Goal: Task Accomplishment & Management: Use online tool/utility

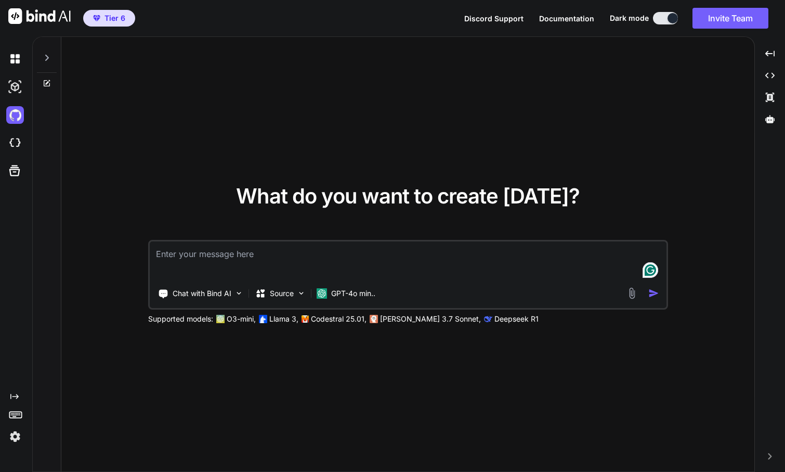
click at [14, 143] on img at bounding box center [15, 143] width 18 height 18
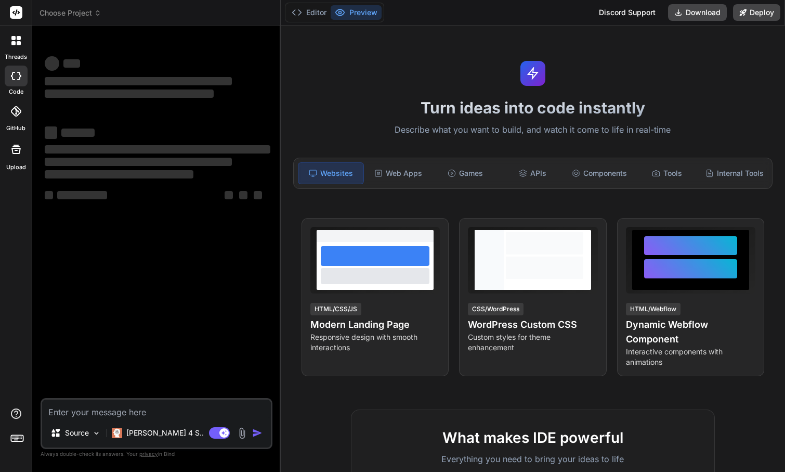
click at [135, 410] on textarea at bounding box center [156, 408] width 229 height 19
type textarea "x"
type textarea "I"
type textarea "x"
type textarea "I"
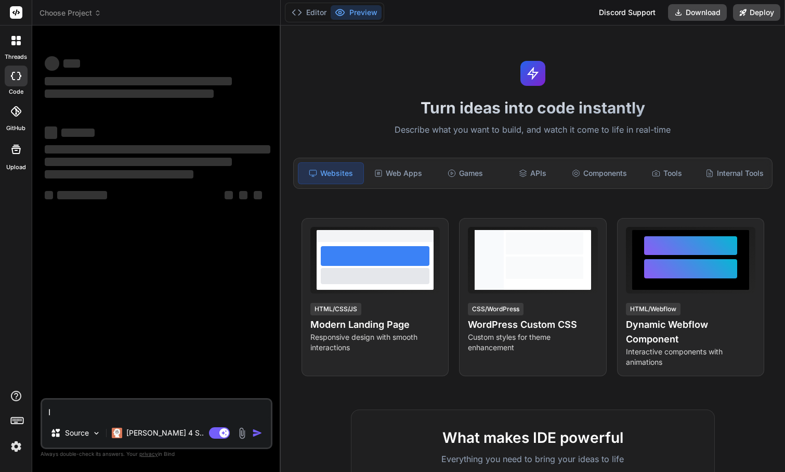
type textarea "x"
type textarea "I w"
type textarea "x"
type textarea "I wa"
type textarea "x"
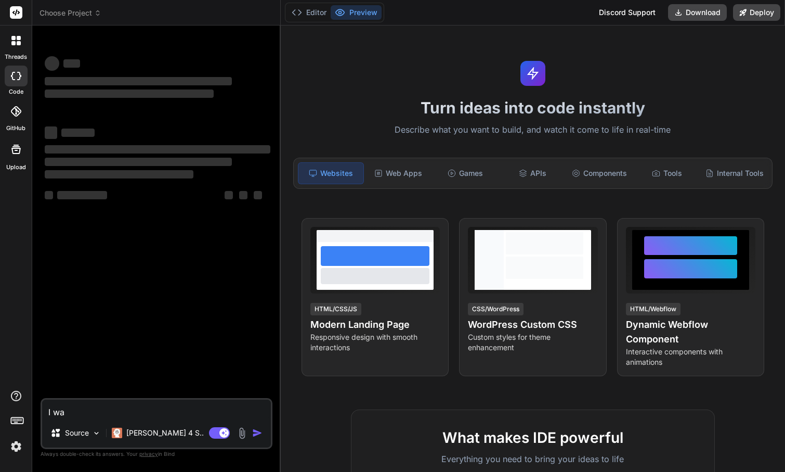
type textarea "I wan"
type textarea "x"
type textarea "I want"
type textarea "x"
type textarea "I want"
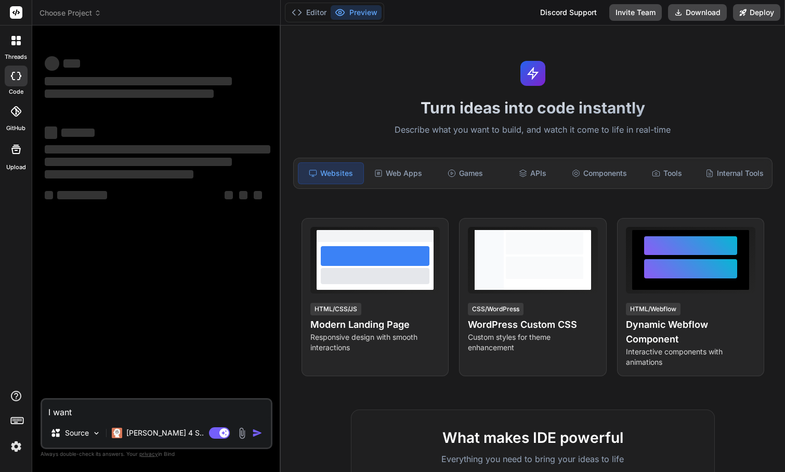
type textarea "x"
type textarea "I want y"
type textarea "x"
type textarea "I want yo"
type textarea "x"
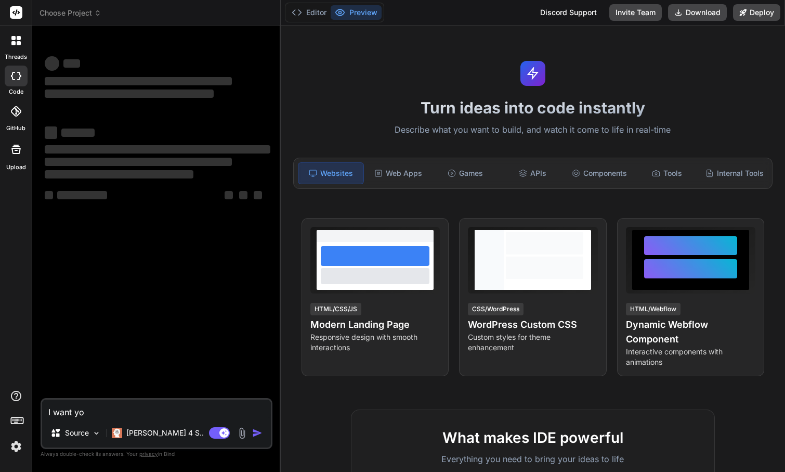
type textarea "I want you"
type textarea "x"
type textarea "I want you"
type textarea "x"
type textarea "I want you t"
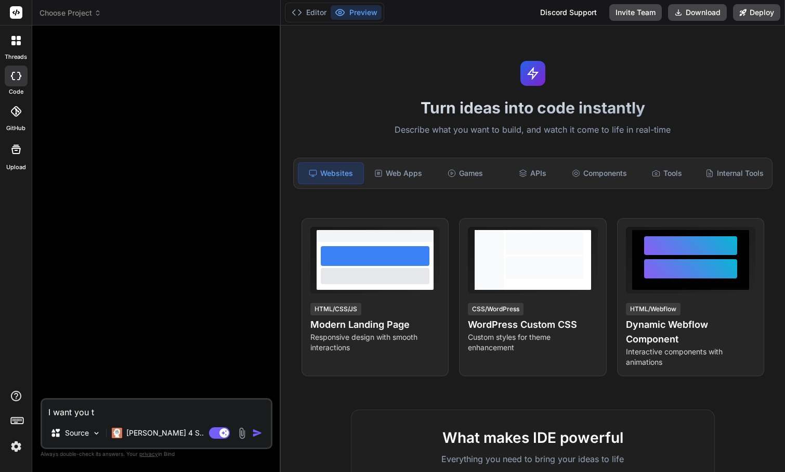
type textarea "x"
type textarea "I want you to"
type textarea "x"
type textarea "I want you to"
type textarea "x"
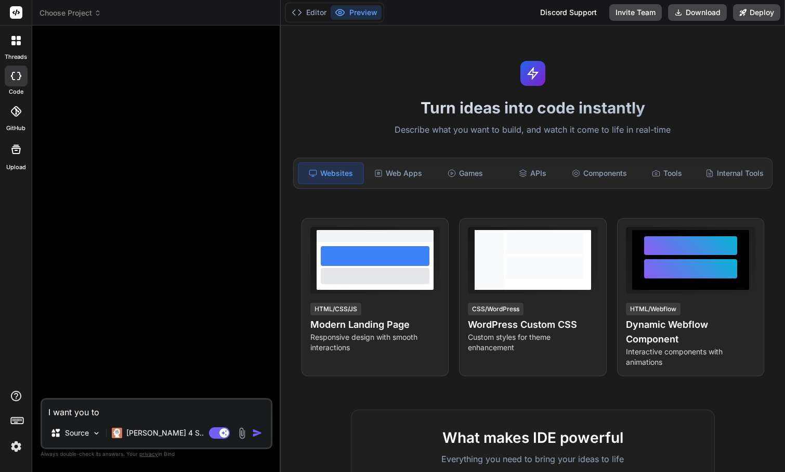
type textarea "I want you to c"
type textarea "x"
type textarea "I want you to ce"
type textarea "x"
type textarea "I want you to c"
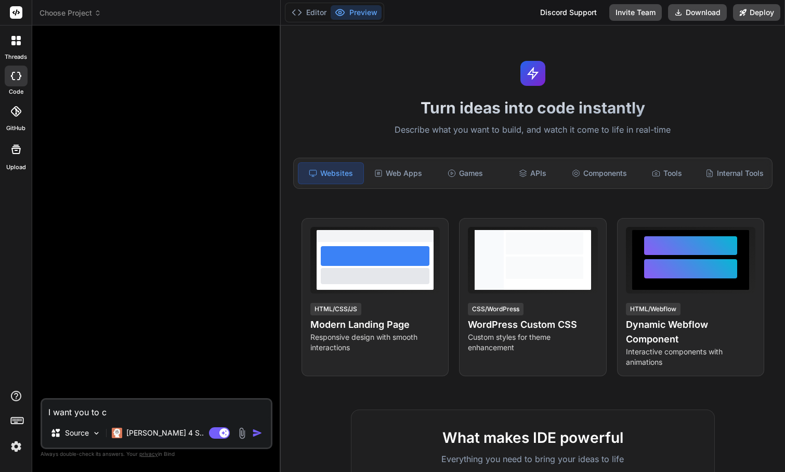
type textarea "x"
type textarea "I want you to"
type textarea "x"
type textarea "I want you to c"
type textarea "x"
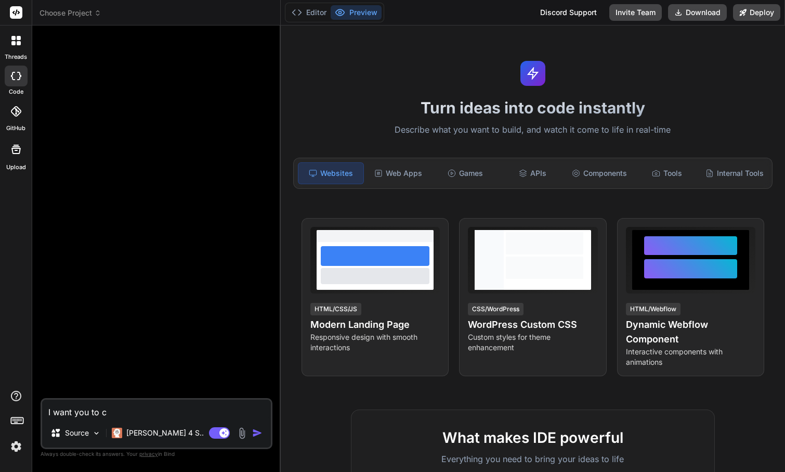
type textarea "I want you to cr"
type textarea "x"
type textarea "I want you to cre"
type textarea "x"
type textarea "I want you to crea"
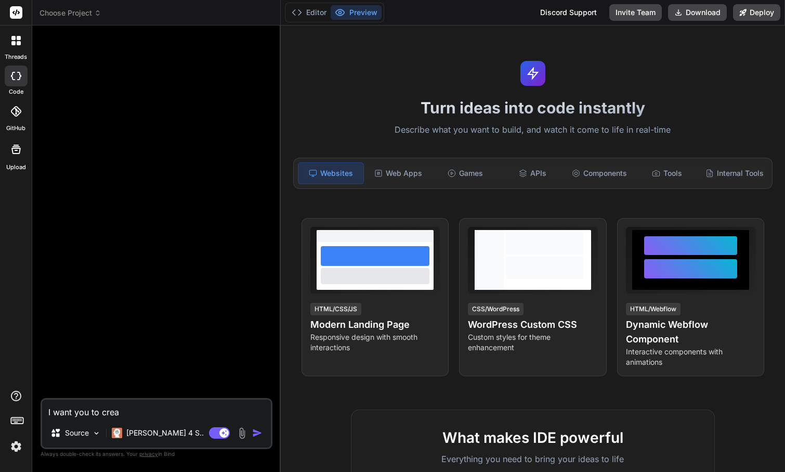
type textarea "x"
type textarea "I want you to creat"
type textarea "x"
type textarea "I want you to create"
type textarea "x"
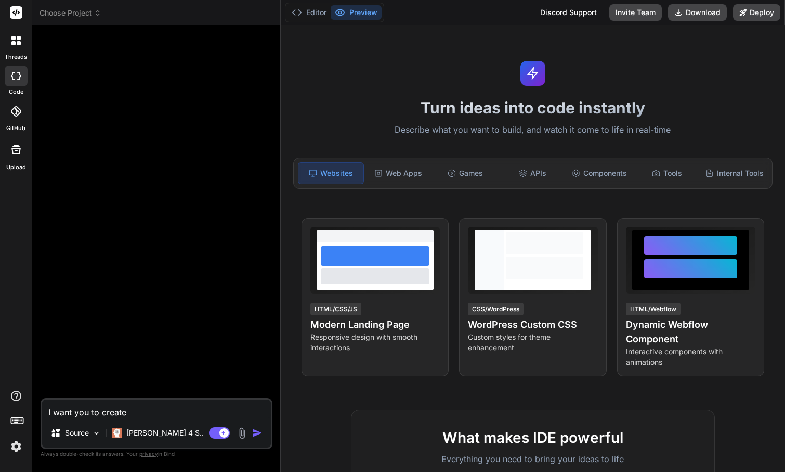
type textarea "I want you to create a"
type textarea "x"
type textarea "I want you to create a"
type textarea "x"
type textarea "I want you to create a p"
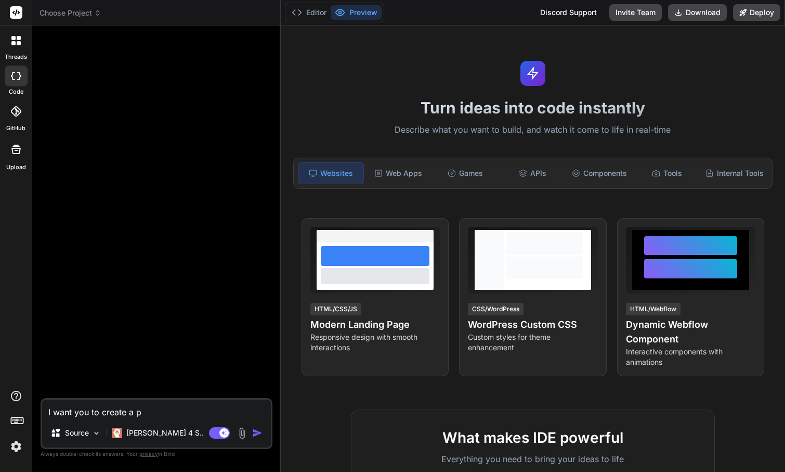
type textarea "x"
type textarea "I want you to create a pl"
type textarea "x"
type textarea "I want you to create a plu"
type textarea "x"
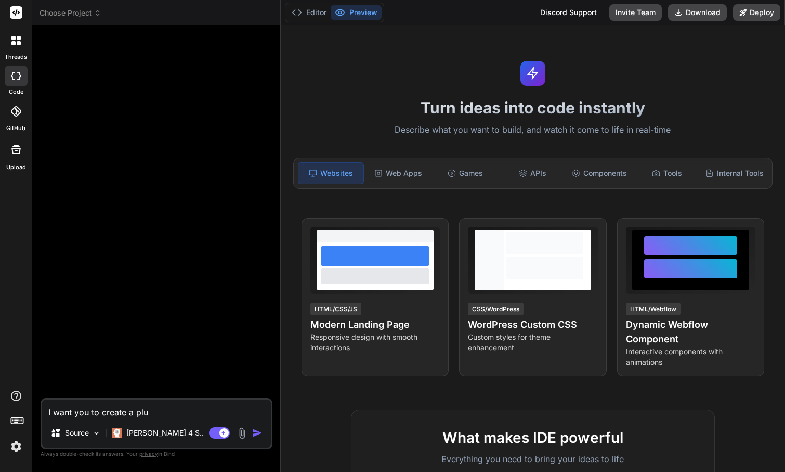
type textarea "I want you to create a plug"
type textarea "x"
type textarea "I want you to create a plugi"
type textarea "x"
type textarea "I want you to create a plugin"
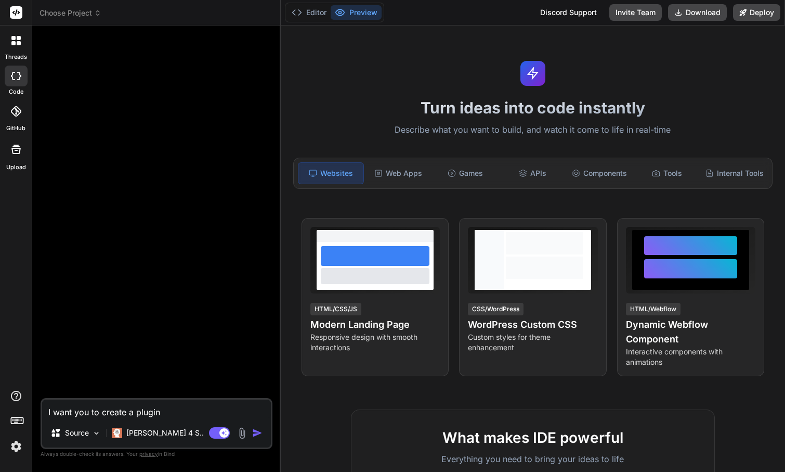
type textarea "x"
type textarea "I want you to create a plugin"
type textarea "x"
type textarea "I want you to create a plugin f"
type textarea "x"
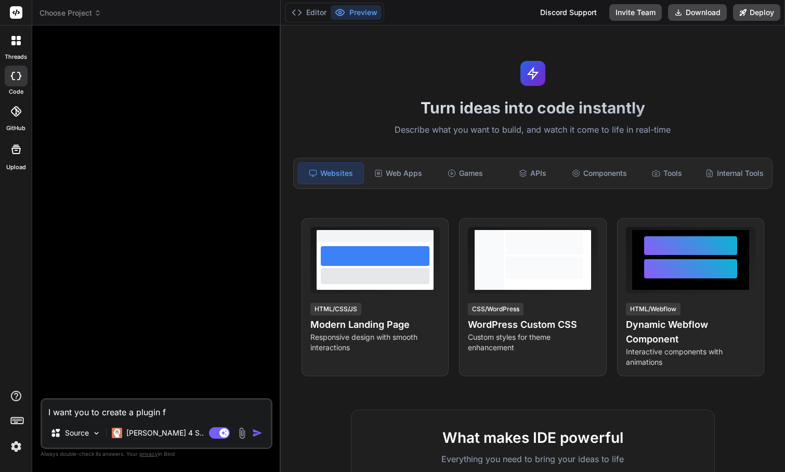
type textarea "I want you to create a plugin fo"
type textarea "x"
type textarea "I want you to create a plugin for"
type textarea "x"
type textarea "I want you to create a plugin for"
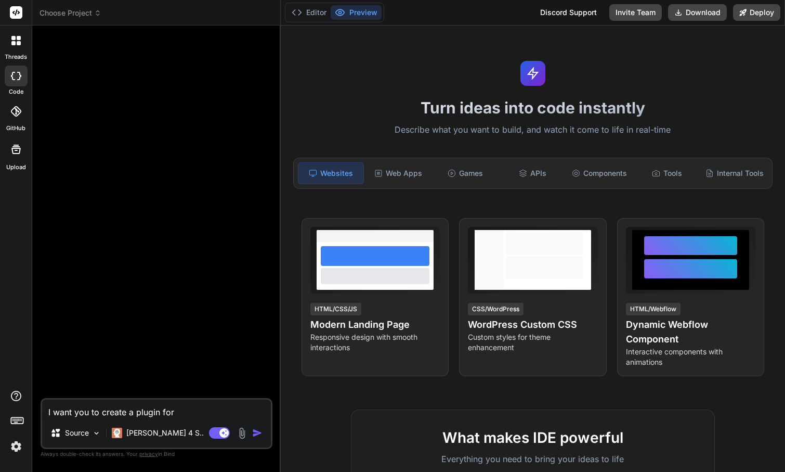
type textarea "x"
type textarea "I want you to create a plugin for m"
type textarea "x"
type textarea "I want you to create a plugin for my"
type textarea "x"
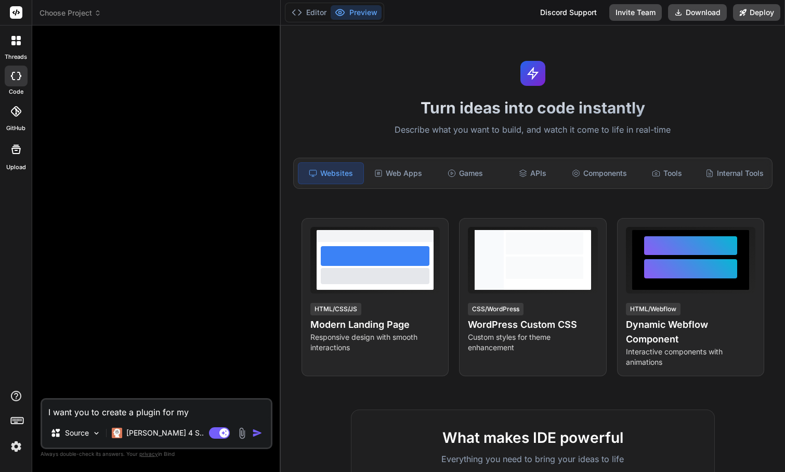
type textarea "I want you to create a plugin for my"
type textarea "x"
type textarea "I want you to create a plugin for my w"
type textarea "x"
type textarea "I want you to create a plugin for my wo"
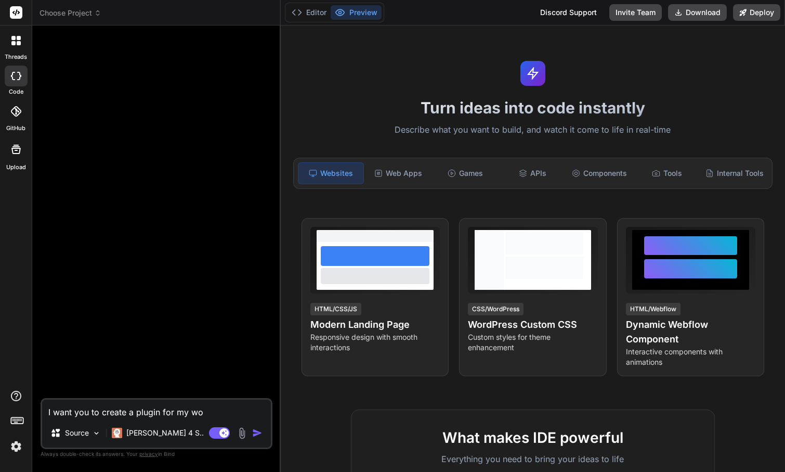
type textarea "x"
type textarea "I want you to create a plugin for my woo"
type textarea "x"
type textarea "I want you to create a plugin for my wooc"
type textarea "x"
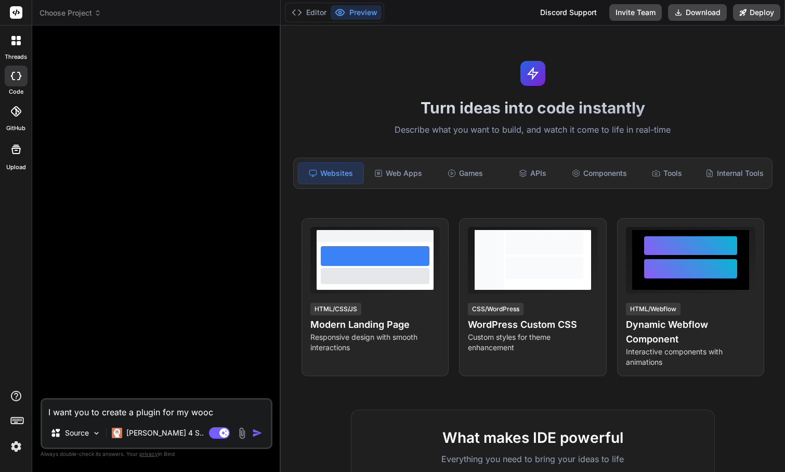
type textarea "I want you to create a plugin for my wooco"
type textarea "x"
type textarea "I want you to create a plugin for my woocom"
type textarea "x"
type textarea "I want you to create a plugin for my woocomm"
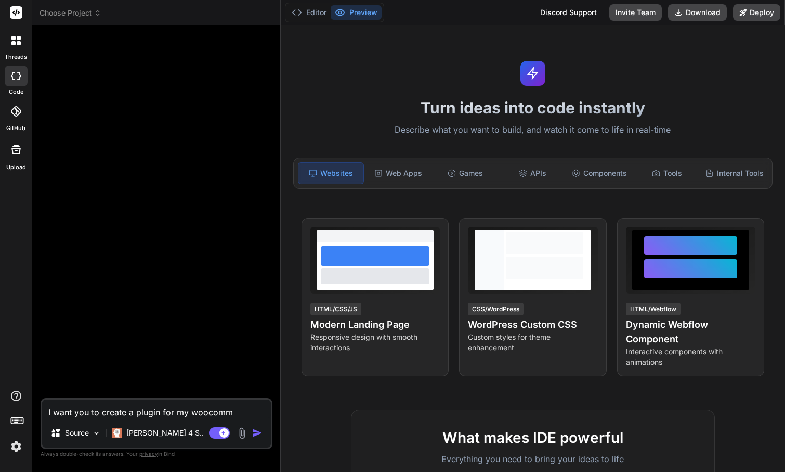
type textarea "x"
type textarea "I want you to create a plugin for my woocomme"
type textarea "x"
type textarea "I want you to create a plugin for my woocommer"
type textarea "x"
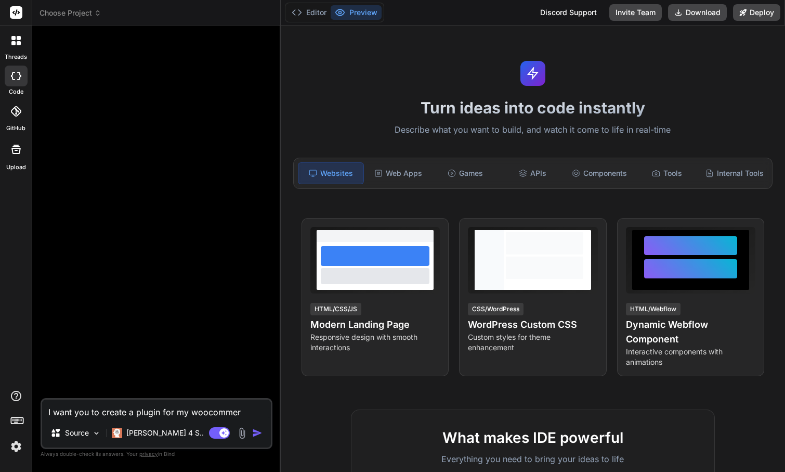
type textarea "I want you to create a plugin for my woocommerc"
type textarea "x"
type textarea "I want you to create a plugin for my woocommerce"
type textarea "x"
type textarea "I want you to create a plugin for my woocommerce"
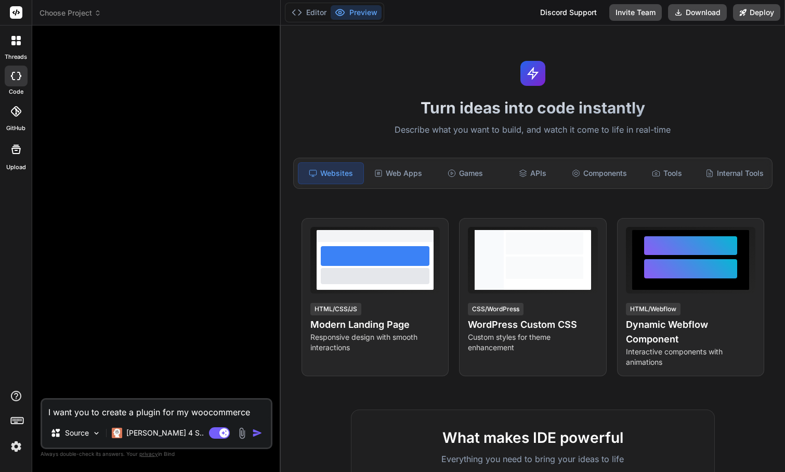
type textarea "x"
type textarea "I want you to create a plugin for my woocommerce a"
type textarea "x"
type textarea "I want you to create a plugin for my woocommerce at"
type textarea "x"
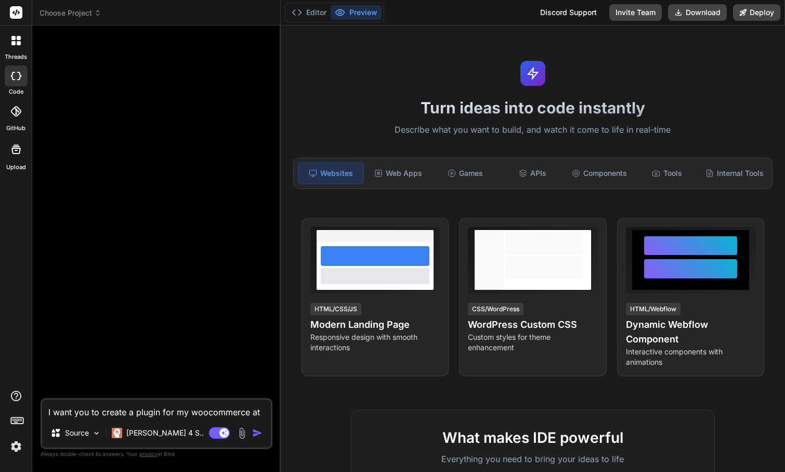
type textarea "I want you to create a plugin for my woocommerce at"
type textarea "x"
type textarea "I want you to create a plugin for my woocommerce at t"
type textarea "x"
type textarea "I want you to create a plugin for my woocommerce at th"
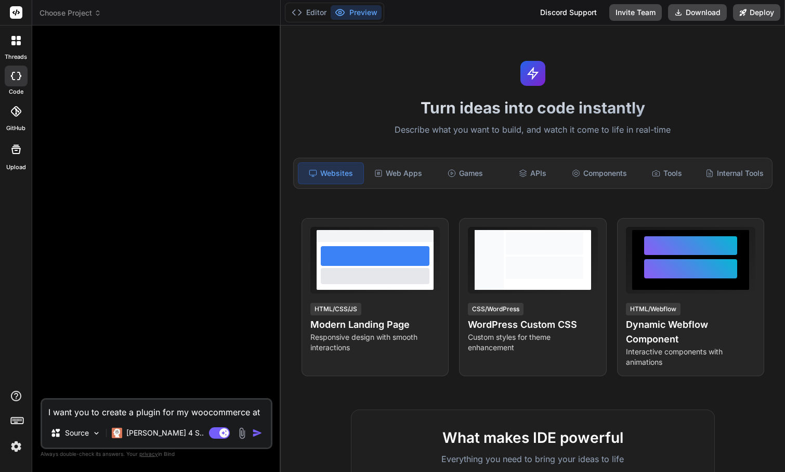
type textarea "x"
type textarea "I want you to create a plugin for my woocommerce at the"
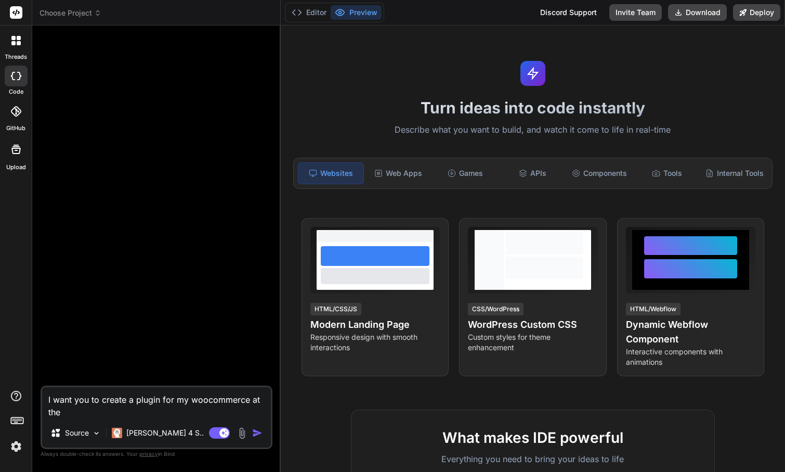
type textarea "x"
type textarea "I want you to create a plugin for my woocommerce at the"
type textarea "x"
type textarea "I want you to create a plugin for my woocommerce at the W"
type textarea "x"
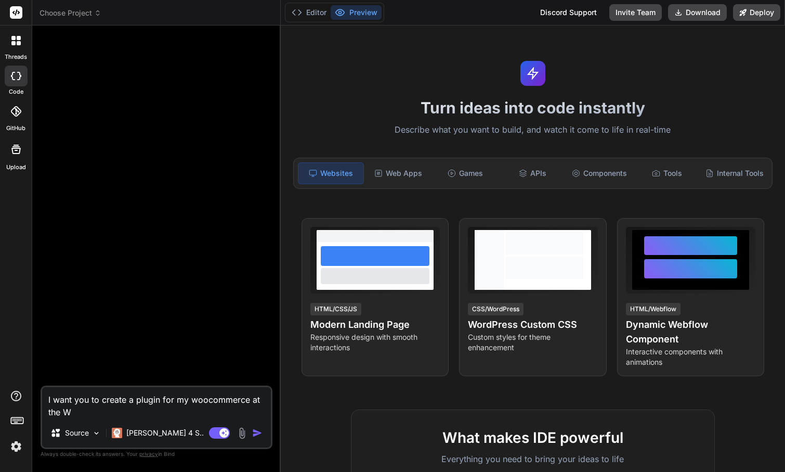
type textarea "I want you to create a plugin for my woocommerce at the Wo"
type textarea "x"
type textarea "I want you to create a plugin for my woocommerce at the Wor"
type textarea "x"
type textarea "I want you to create a plugin for my woocommerce at the Word"
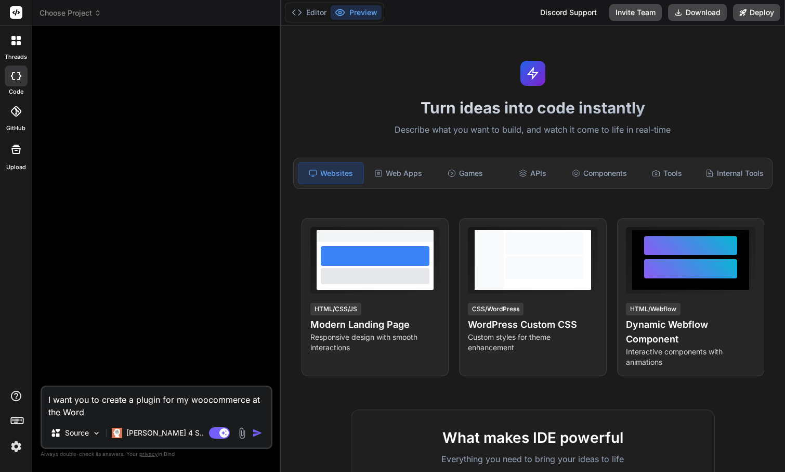
type textarea "x"
type textarea "I want you to create a plugin for my woocommerce at the WordP"
type textarea "x"
type textarea "I want you to create a plugin for my woocommerce at the WordPr"
type textarea "x"
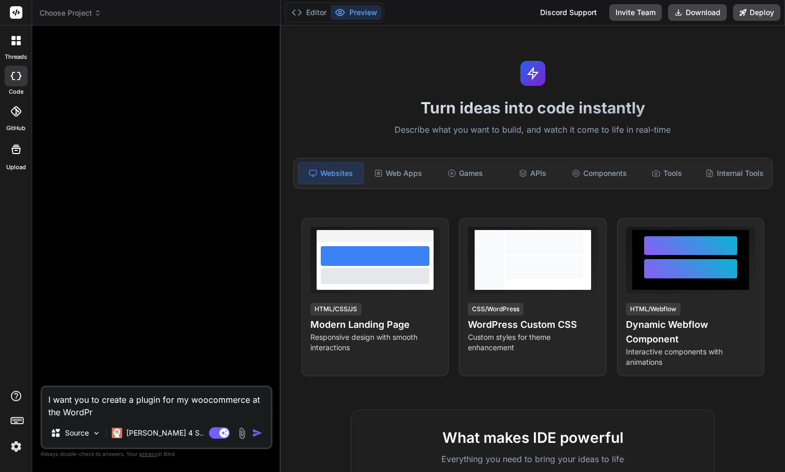
type textarea "I want you to create a plugin for my woocommerce at the WordPre"
type textarea "x"
type textarea "I want you to create a plugin for my woocommerce at the WordPres"
type textarea "x"
type textarea "I want you to create a plugin for my woocommerce at the WordPress"
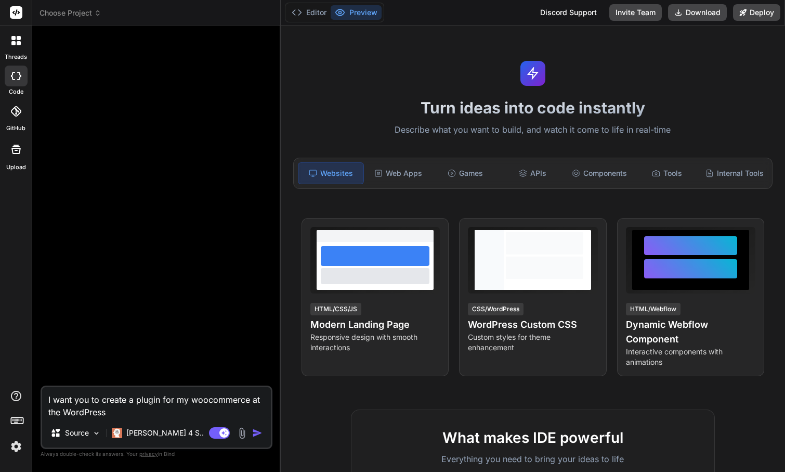
type textarea "x"
type textarea "I want you to create a plugin for my woocommerce at the WordPress,"
type textarea "x"
type textarea "I want you to create a plugin for my woocommerce at the WordPress,"
type textarea "x"
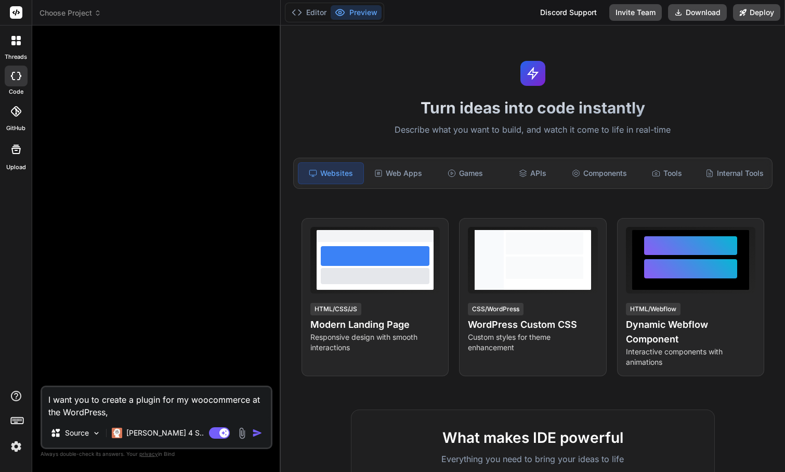
type textarea "I want you to create a plugin for my woocommerce at the WordPress, t"
type textarea "x"
type textarea "I want you to create a plugin for my woocommerce at the WordPress, th"
type textarea "x"
type textarea "I want you to create a plugin for my woocommerce at the WordPress, the"
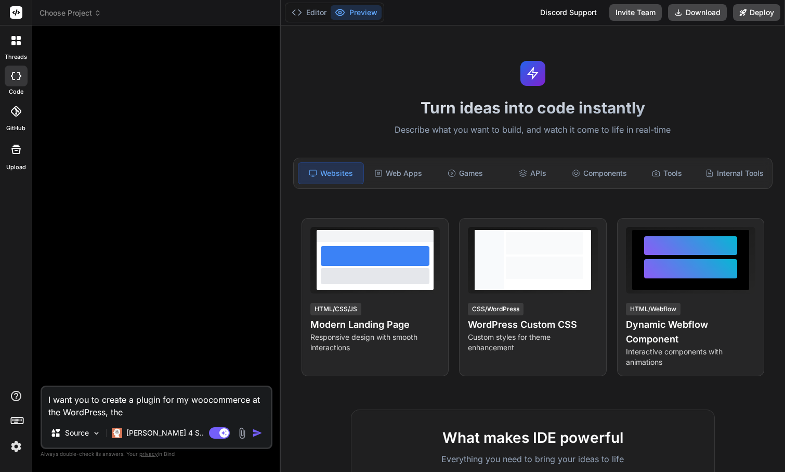
type textarea "x"
type textarea "I want you to create a plugin for my woocommerce at the WordPress, the"
type textarea "x"
type textarea "I want you to create a plugin for my woocommerce at the WordPress, the p"
type textarea "x"
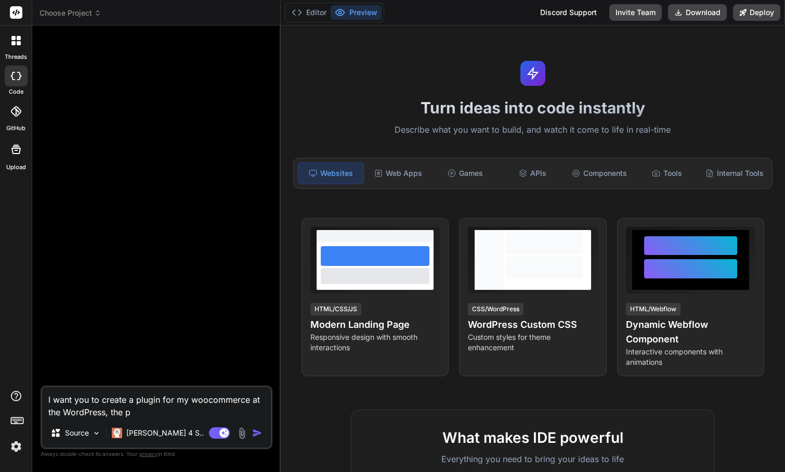
type textarea "I want you to create a plugin for my woocommerce at the WordPress, the pu"
type textarea "x"
type textarea "I want you to create a plugin for my woocommerce at the WordPress, the pug"
type textarea "x"
type textarea "I want you to create a plugin for my woocommerce at the WordPress, the pugi"
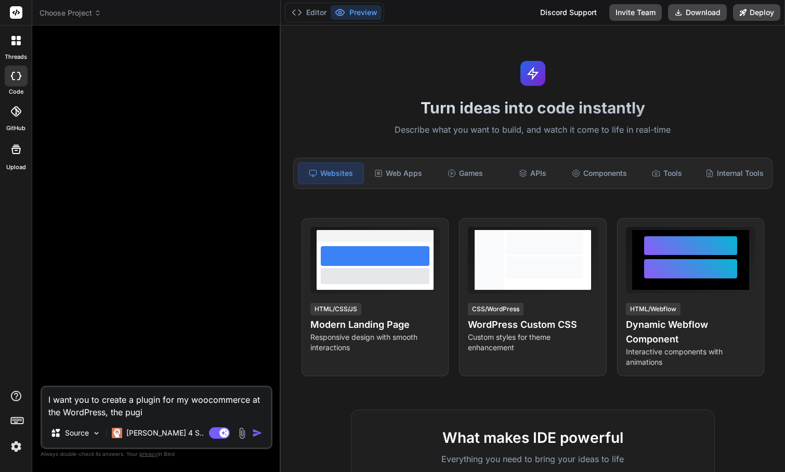
type textarea "x"
type textarea "I want you to create a plugin for my woocommerce at the WordPress, the pugin"
type textarea "x"
type textarea "I want you to create a plugin for my woocommerce at the WordPress, the plugin"
type textarea "x"
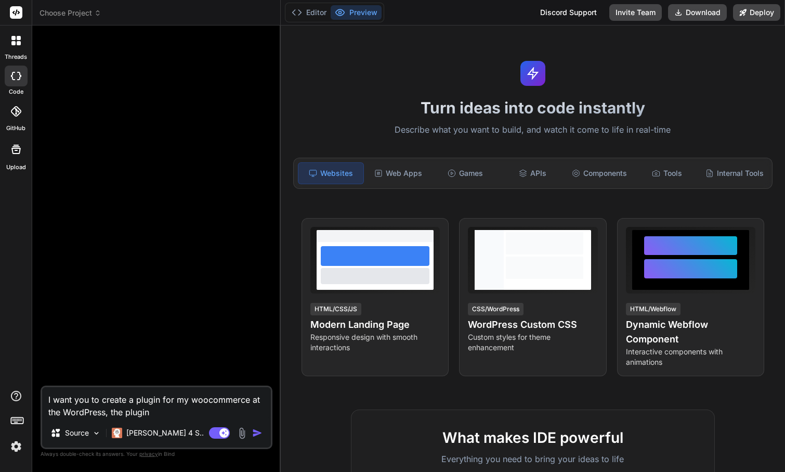
type textarea "I want you to create a plugin for my woocommerce at the WordPress, the plugin f"
type textarea "x"
type textarea "I want you to create a plugin for my woocommerce at the WordPress, the plugin fu"
type textarea "x"
type textarea "I want you to create a plugin for my woocommerce at the WordPress, the plugin f…"
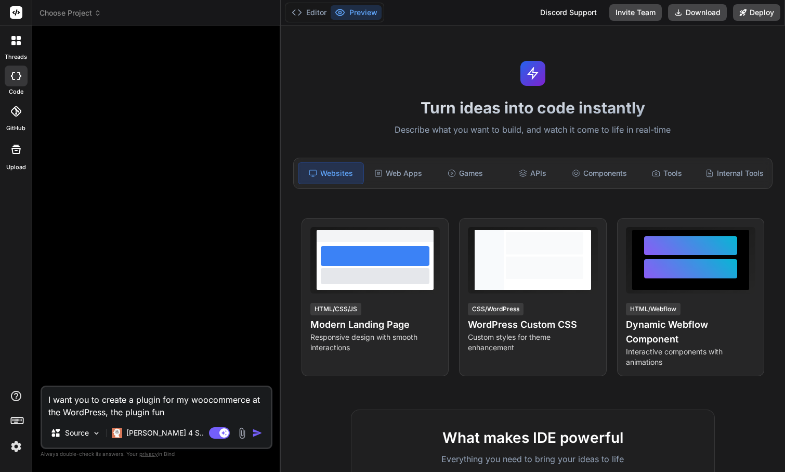
type textarea "x"
type textarea "I want you to create a plugin for my woocommerce at the WordPress, the plugin f…"
type textarea "x"
type textarea "I want you to create a plugin for my woocommerce at the WordPress, the plugin f…"
type textarea "x"
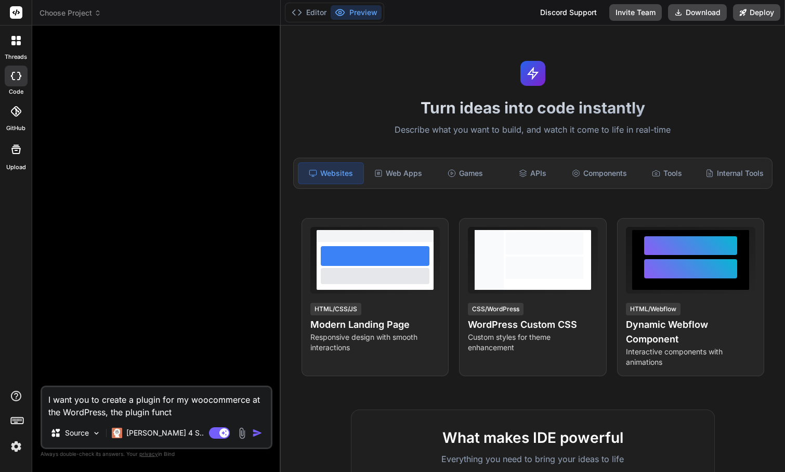
type textarea "I want you to create a plugin for my woocommerce at the WordPress, the plugin f…"
type textarea "x"
type textarea "I want you to create a plugin for my woocommerce at the WordPress, the plugin f…"
type textarea "x"
type textarea "I want you to create a plugin for my woocommerce at the WordPress, the plugin f…"
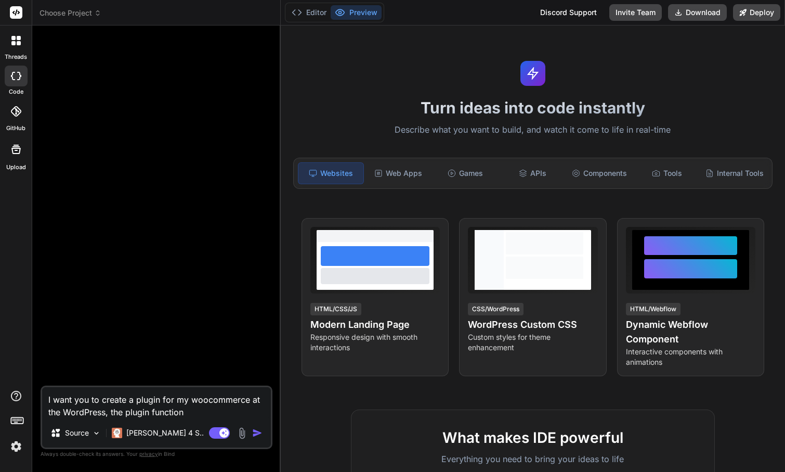
type textarea "x"
type textarea "I want you to create a plugin for my woocommerce at the WordPress, the plugin f…"
type textarea "x"
type textarea "I want you to create a plugin for my woocommerce at the WordPress, the plugin f…"
type textarea "x"
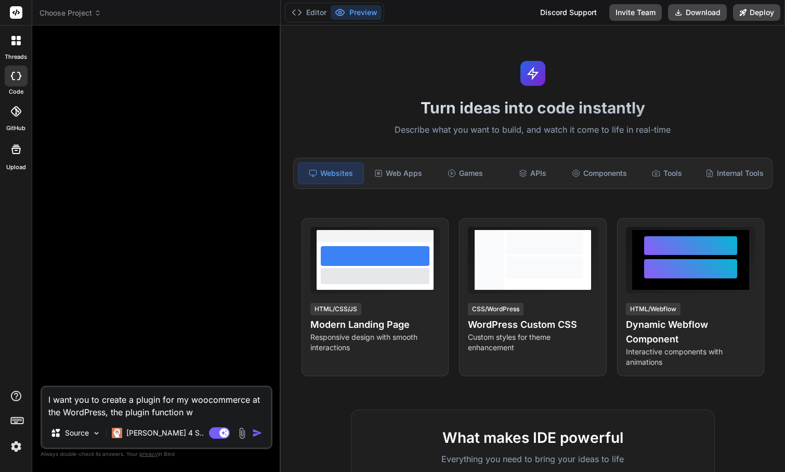
type textarea "I want you to create a plugin for my woocommerce at the WordPress, the plugin f…"
type textarea "x"
type textarea "I want you to create a plugin for my woocommerce at the WordPress, the plugin f…"
type textarea "x"
type textarea "I want you to create a plugin for my woocommerce at the WordPress, the plugin f…"
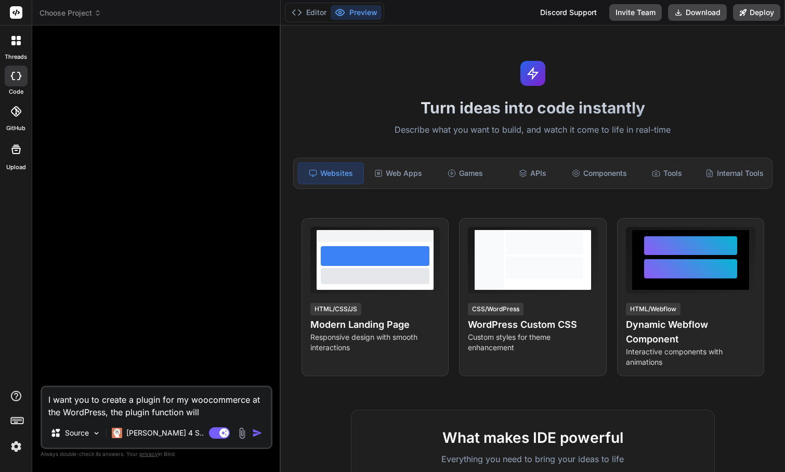
type textarea "x"
type textarea "I want you to create a plugin for my woocommerce at the WordPress, the plugin f…"
type textarea "x"
type textarea "I want you to create a plugin for my woocommerce at the WordPress, the plugin f…"
type textarea "x"
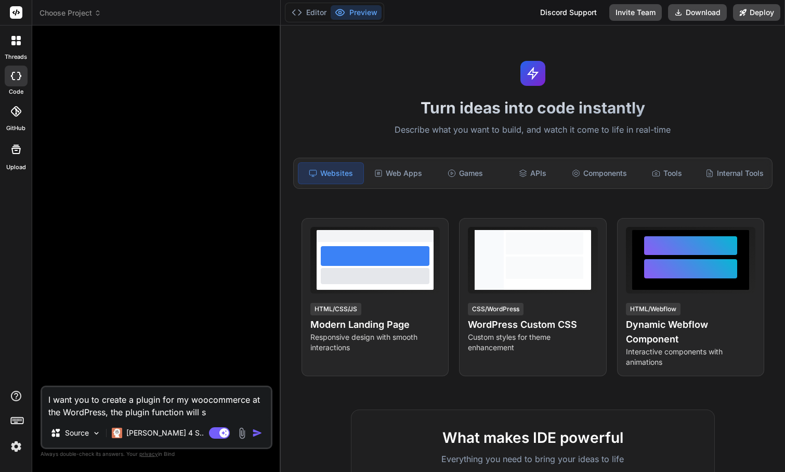
type textarea "I want you to create a plugin for my woocommerce at the WordPress, the plugin f…"
type textarea "x"
type textarea "I want you to create a plugin for my woocommerce at the WordPress, the plugin f…"
type textarea "x"
type textarea "I want you to create a plugin for my woocommerce at the WordPress, the plugin f…"
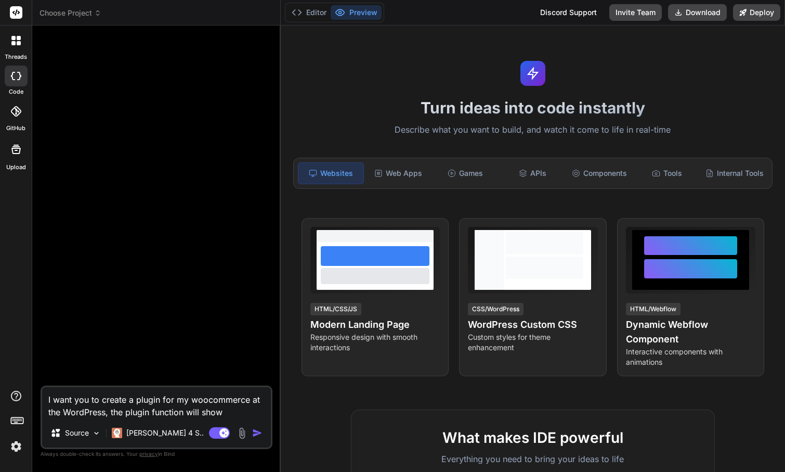
type textarea "x"
type textarea "I want you to create a plugin for my woocommerce at the WordPress, the plugin f…"
type textarea "x"
type textarea "I want you to create a plugin for my woocommerce at the WordPress, the plugin f…"
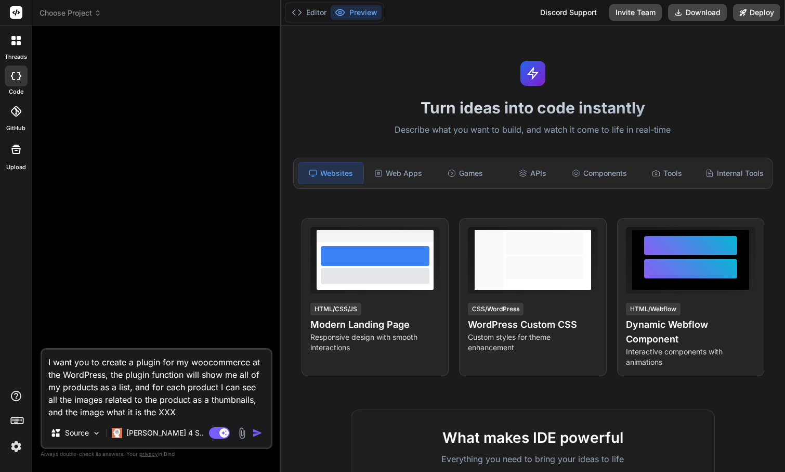
click at [256, 404] on textarea "I want you to create a plugin for my woocommerce at the WordPress, the plugin f…" at bounding box center [156, 383] width 229 height 69
click at [101, 399] on textarea "I want you to create a plugin for my woocommerce at the WordPress, the plugin f…" at bounding box center [156, 383] width 229 height 69
click at [190, 401] on textarea "I want you to create a plugin for my woocommerce at the WordPress, the plugin f…" at bounding box center [156, 383] width 229 height 69
paste textarea "Radio Buttons"
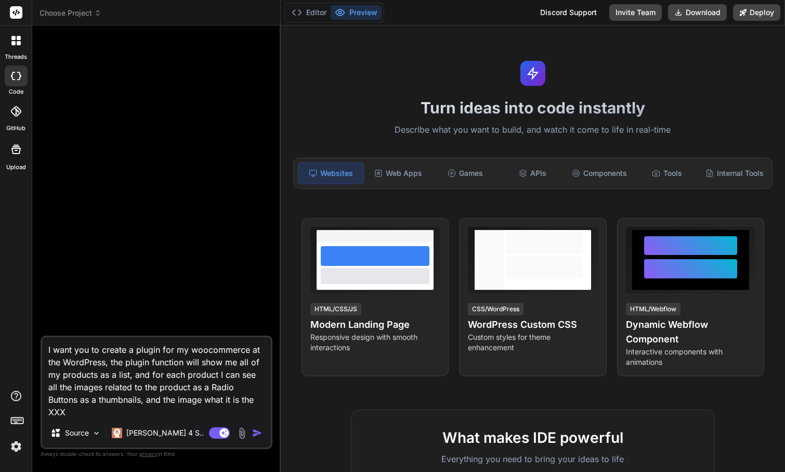
click at [214, 387] on textarea "I want you to create a plugin for my woocommerce at the WordPress, the plugin f…" at bounding box center [156, 377] width 229 height 81
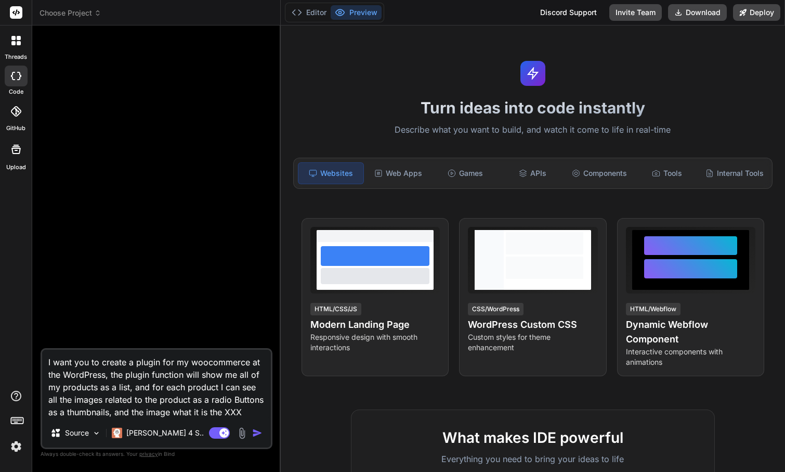
click at [236, 397] on textarea "I want you to create a plugin for my woocommerce at the WordPress, the plugin f…" at bounding box center [156, 383] width 229 height 69
click at [246, 413] on textarea "I want you to create a plugin for my woocommerce at the WordPress, the plugin f…" at bounding box center [156, 383] width 229 height 69
click at [236, 411] on textarea "I want you to create a plugin for my woocommerce at the WordPress, the plugin f…" at bounding box center [156, 383] width 229 height 69
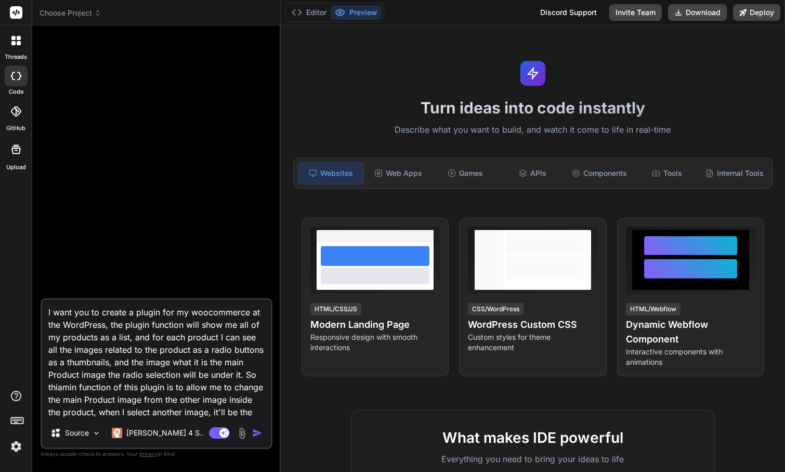
scroll to position [1, 0]
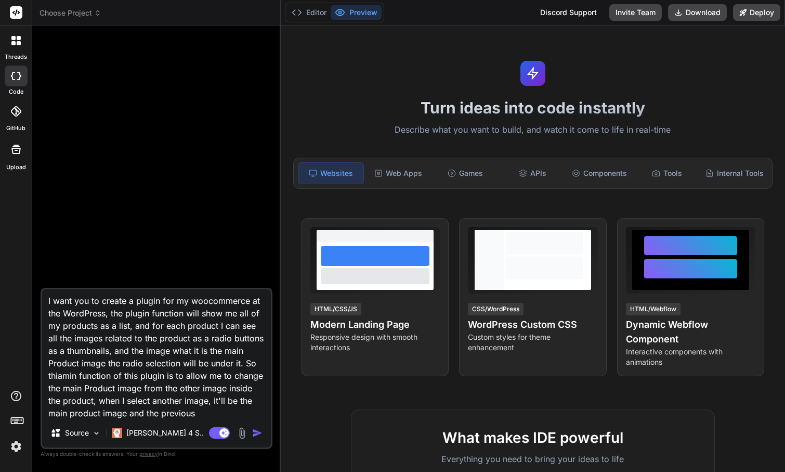
click at [231, 415] on textarea "I want you to create a plugin for my woocommerce at the WordPress, the plugin f…" at bounding box center [156, 353] width 229 height 129
click at [197, 303] on textarea "I want you to create a plugin for my woocommerce at the WordPress, the plugin f…" at bounding box center [156, 353] width 229 height 129
click at [181, 328] on textarea "I want you to create a plugin for my Woocommerce at the WordPress, the plugin f…" at bounding box center [156, 353] width 229 height 129
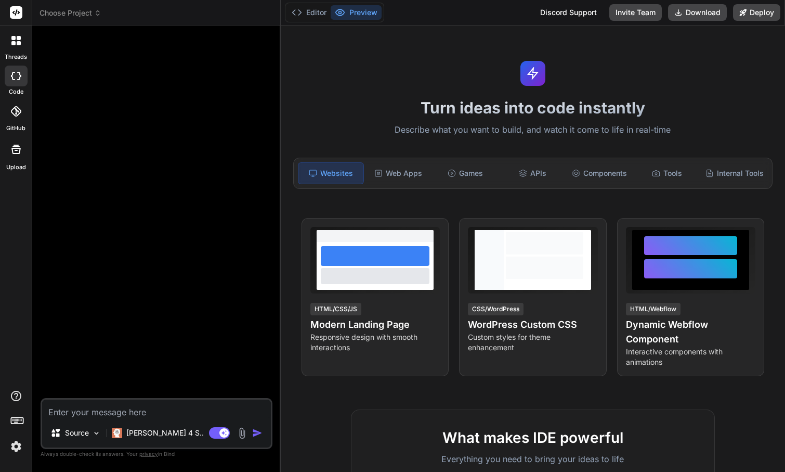
paste textarea "Please create a WooCommerce plugin for WordPress with the following functionali…"
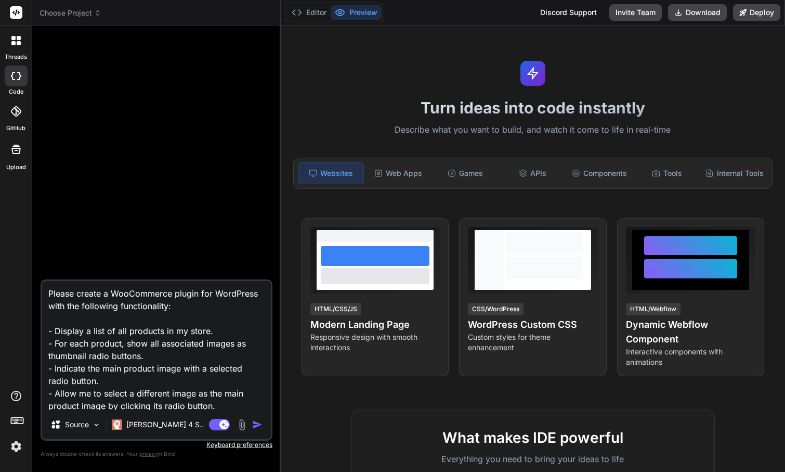
scroll to position [89, 0]
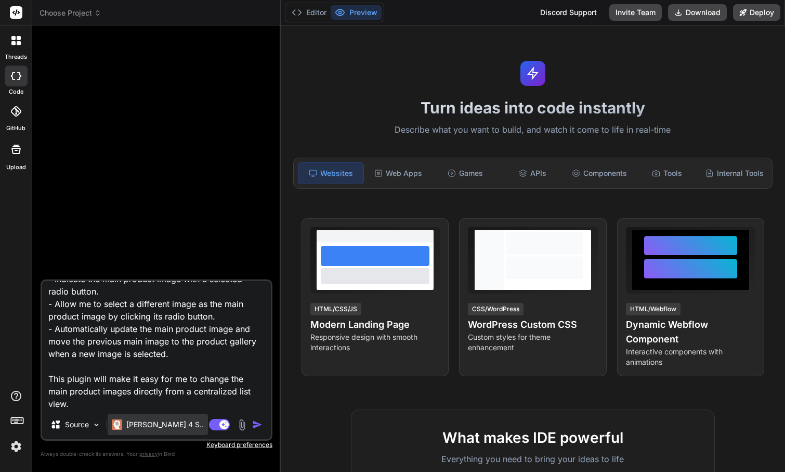
click at [144, 425] on p "[PERSON_NAME] 4 S.." at bounding box center [164, 424] width 77 height 10
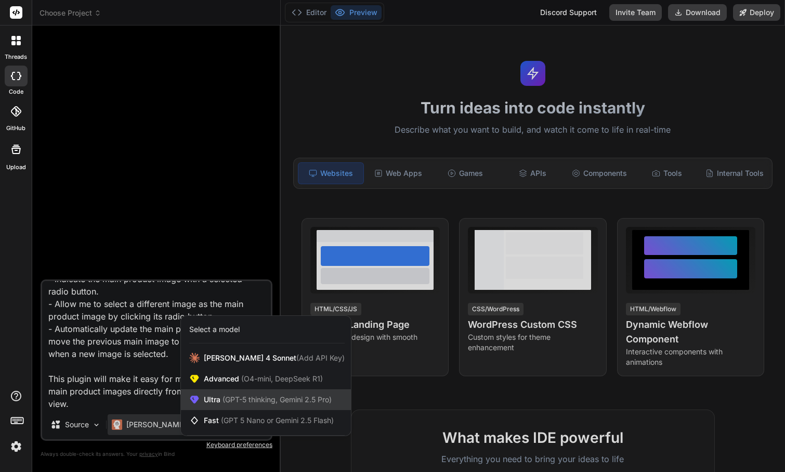
click at [222, 400] on span "(GPT-5 thinking, Gemini 2.5 Pro)" at bounding box center [275, 399] width 111 height 9
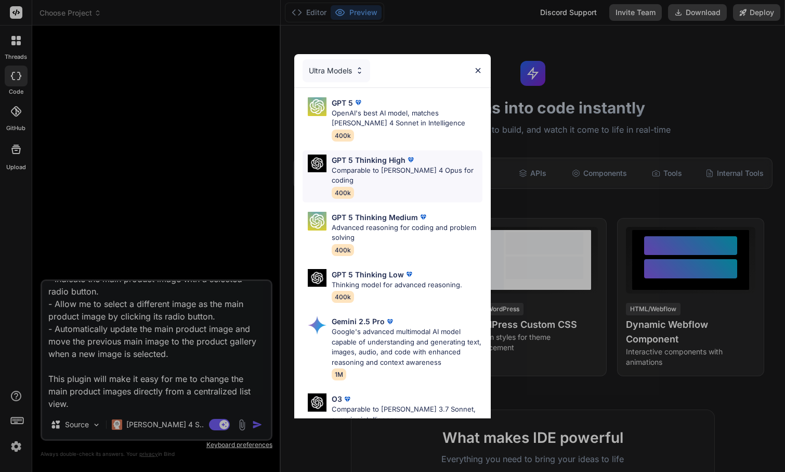
click at [380, 170] on p "Comparable to [PERSON_NAME] 4 Opus for coding" at bounding box center [407, 175] width 151 height 20
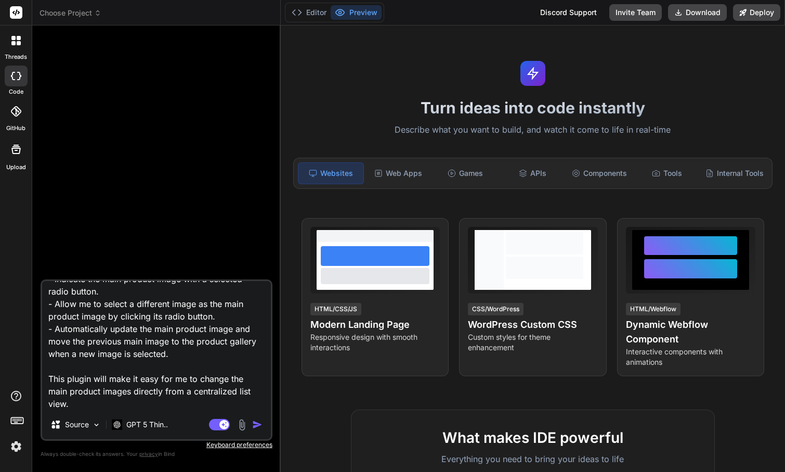
click at [256, 425] on img "button" at bounding box center [257, 424] width 10 height 10
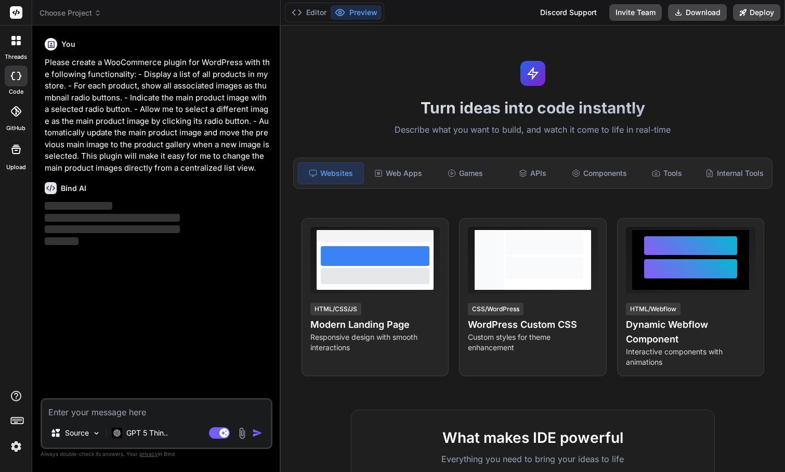
scroll to position [0, 0]
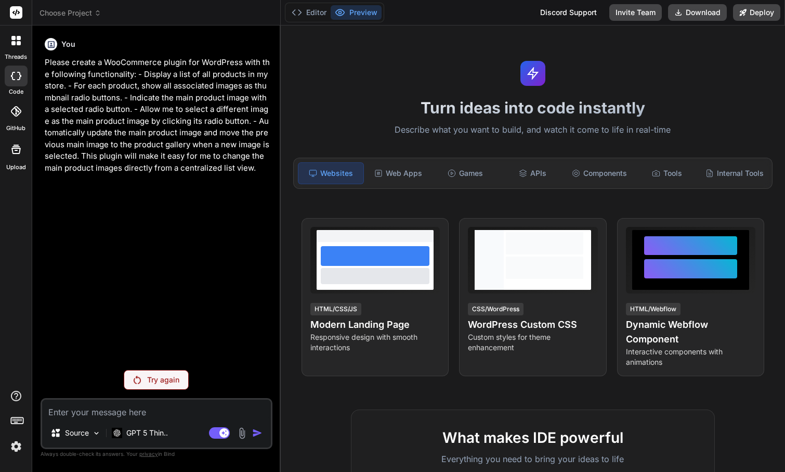
click at [172, 376] on p "Try again" at bounding box center [163, 379] width 32 height 10
click at [148, 378] on p "Try again" at bounding box center [163, 379] width 32 height 10
click at [153, 431] on p "GPT 5 Thin.." at bounding box center [147, 432] width 42 height 10
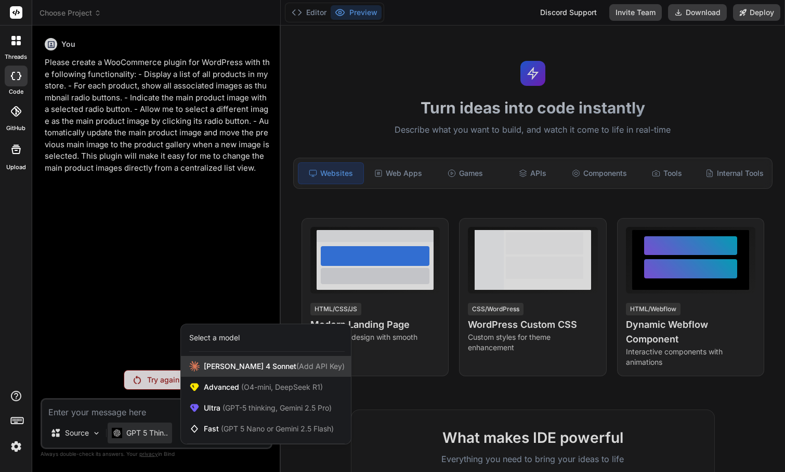
click at [219, 369] on span "[PERSON_NAME] 4 Sonnet (Add API Key)" at bounding box center [274, 366] width 141 height 10
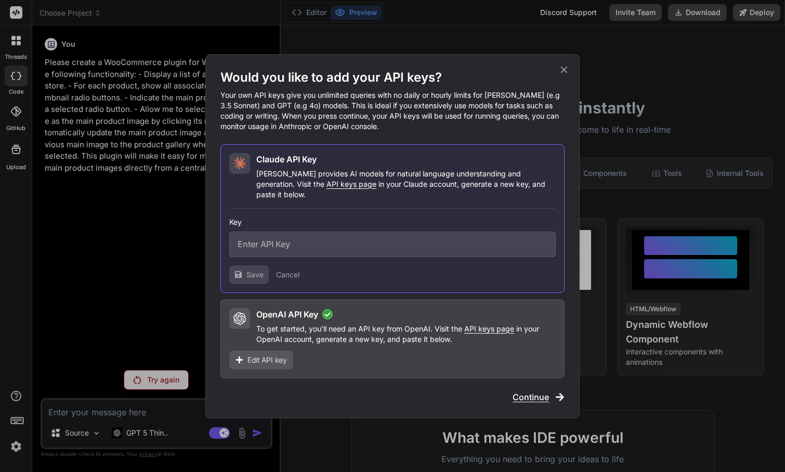
click at [565, 75] on icon at bounding box center [563, 69] width 11 height 11
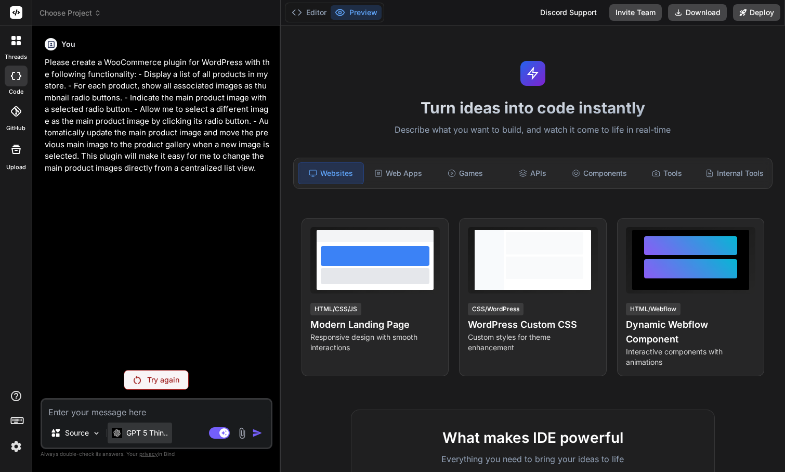
click at [140, 435] on p "GPT 5 Thin.." at bounding box center [147, 432] width 42 height 10
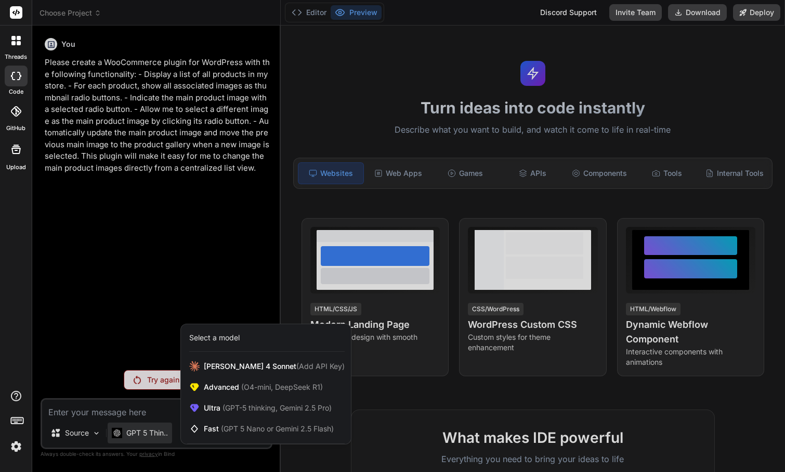
click at [225, 338] on div "Select a model" at bounding box center [214, 337] width 50 height 10
click at [224, 432] on span "(GPT 5 Nano or Gemini 2.5 Flash)" at bounding box center [277, 428] width 113 height 9
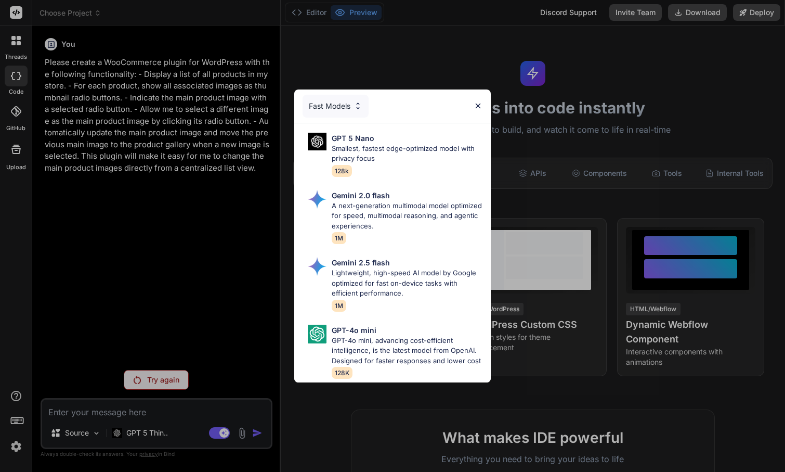
click at [346, 100] on div "Fast Models" at bounding box center [336, 106] width 66 height 23
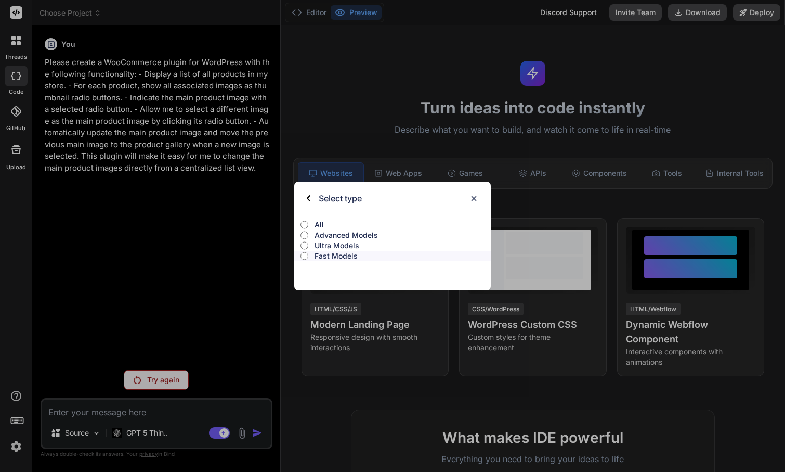
click at [306, 223] on input "All" at bounding box center [305, 224] width 8 height 8
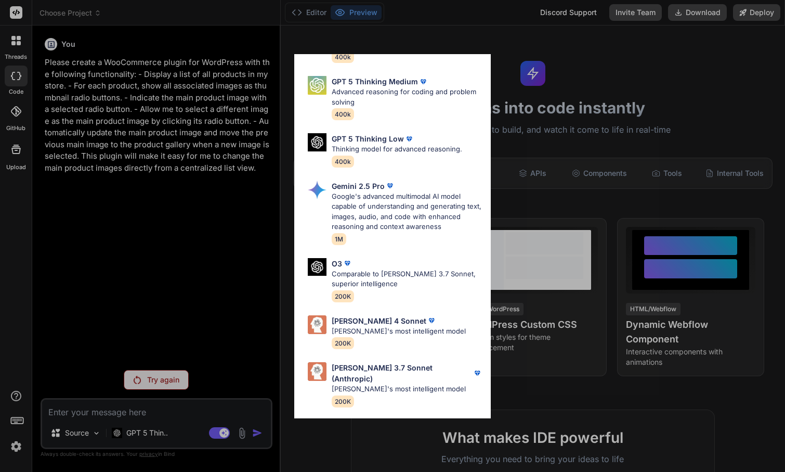
scroll to position [390, 0]
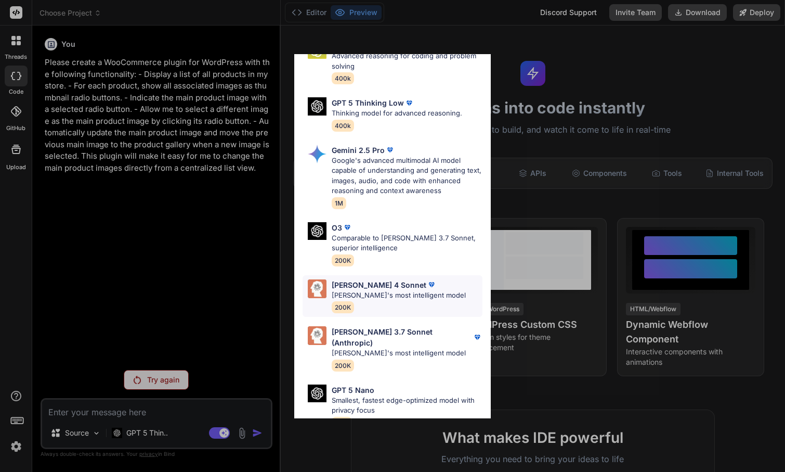
click at [370, 279] on p "[PERSON_NAME] 4 Sonnet" at bounding box center [379, 284] width 95 height 11
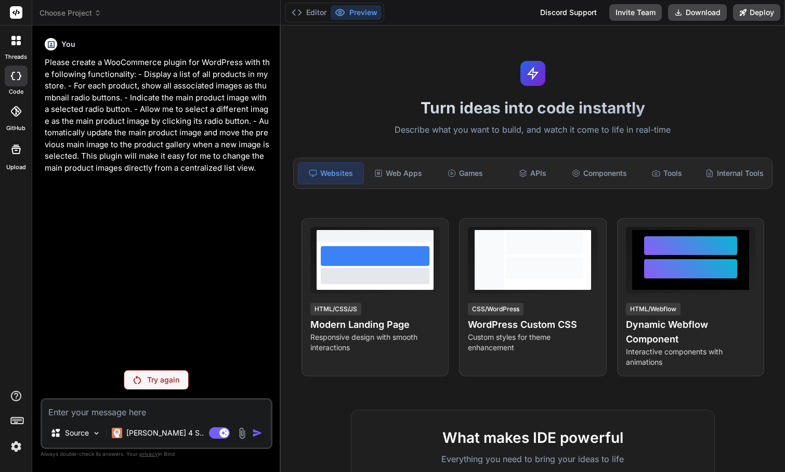
click at [162, 380] on p "Try again" at bounding box center [163, 379] width 32 height 10
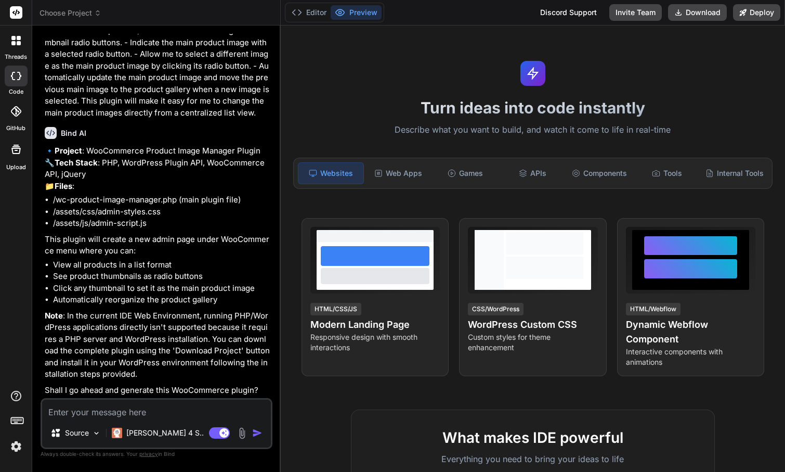
scroll to position [70, 0]
drag, startPoint x: 71, startPoint y: 392, endPoint x: 254, endPoint y: 390, distance: 183.6
click at [254, 390] on p "Shall I go ahead and generate this WooCommerce plugin?" at bounding box center [158, 390] width 226 height 12
copy p "go ahead and generate this WooCommerce plugin"
click at [144, 410] on textarea at bounding box center [156, 408] width 229 height 19
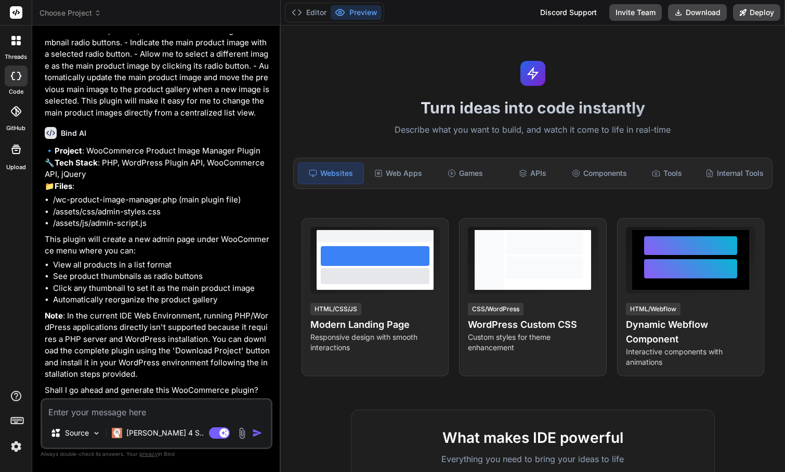
paste textarea "go ahead and generate this WooCommerce plugin"
click at [258, 435] on img "button" at bounding box center [257, 432] width 10 height 10
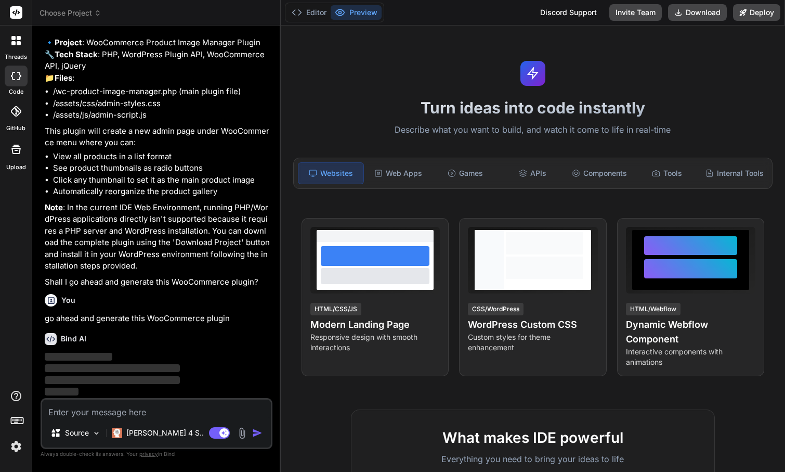
scroll to position [167, 0]
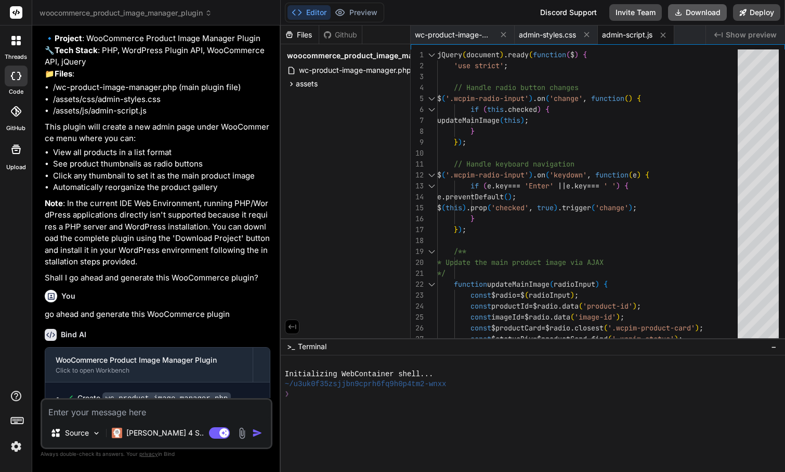
click at [699, 14] on button "Download" at bounding box center [697, 12] width 59 height 17
click at [124, 414] on textarea at bounding box center [156, 408] width 229 height 19
paste textarea "This plugin is incompatible with the enabled WooCommerce feature 'High-Performa…"
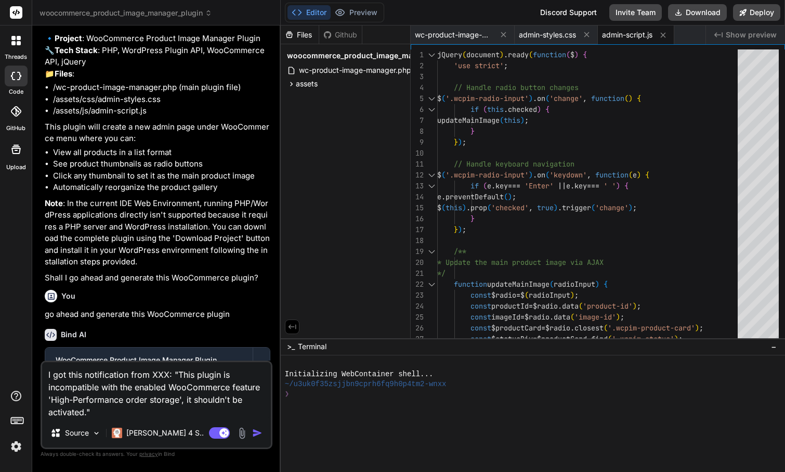
click at [46, 371] on textarea "I got this notification from XXX: "This plugin is incompatible with the enabled…" at bounding box center [156, 390] width 229 height 56
click at [123, 385] on textarea "The plugin function working well, but I got this notification from XXX: "This p…" at bounding box center [156, 390] width 229 height 56
paste textarea "Incompatible with WooCommerce features"
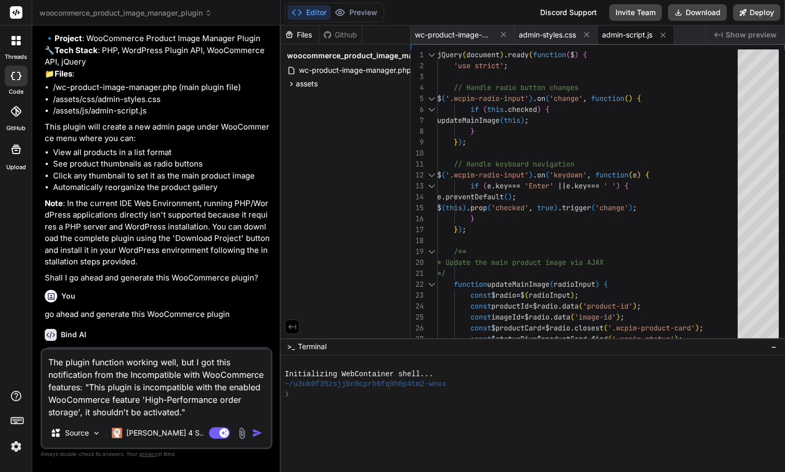
click at [258, 434] on img "button" at bounding box center [257, 432] width 10 height 10
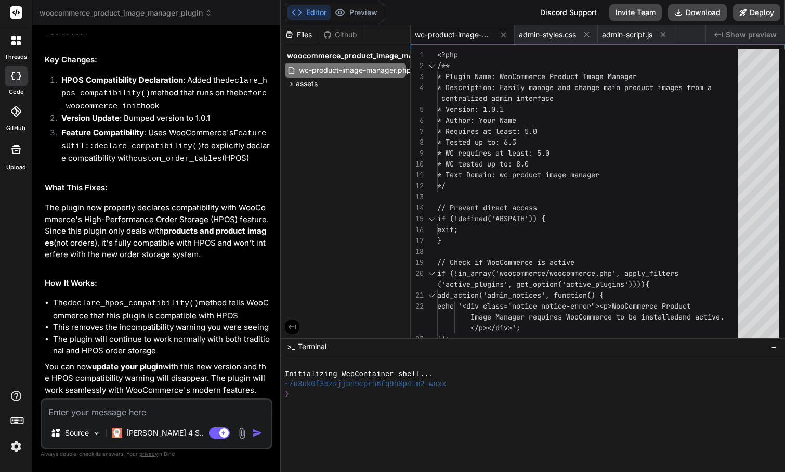
scroll to position [0, 0]
click at [711, 11] on button "Download" at bounding box center [697, 12] width 59 height 17
